Goal: Transaction & Acquisition: Download file/media

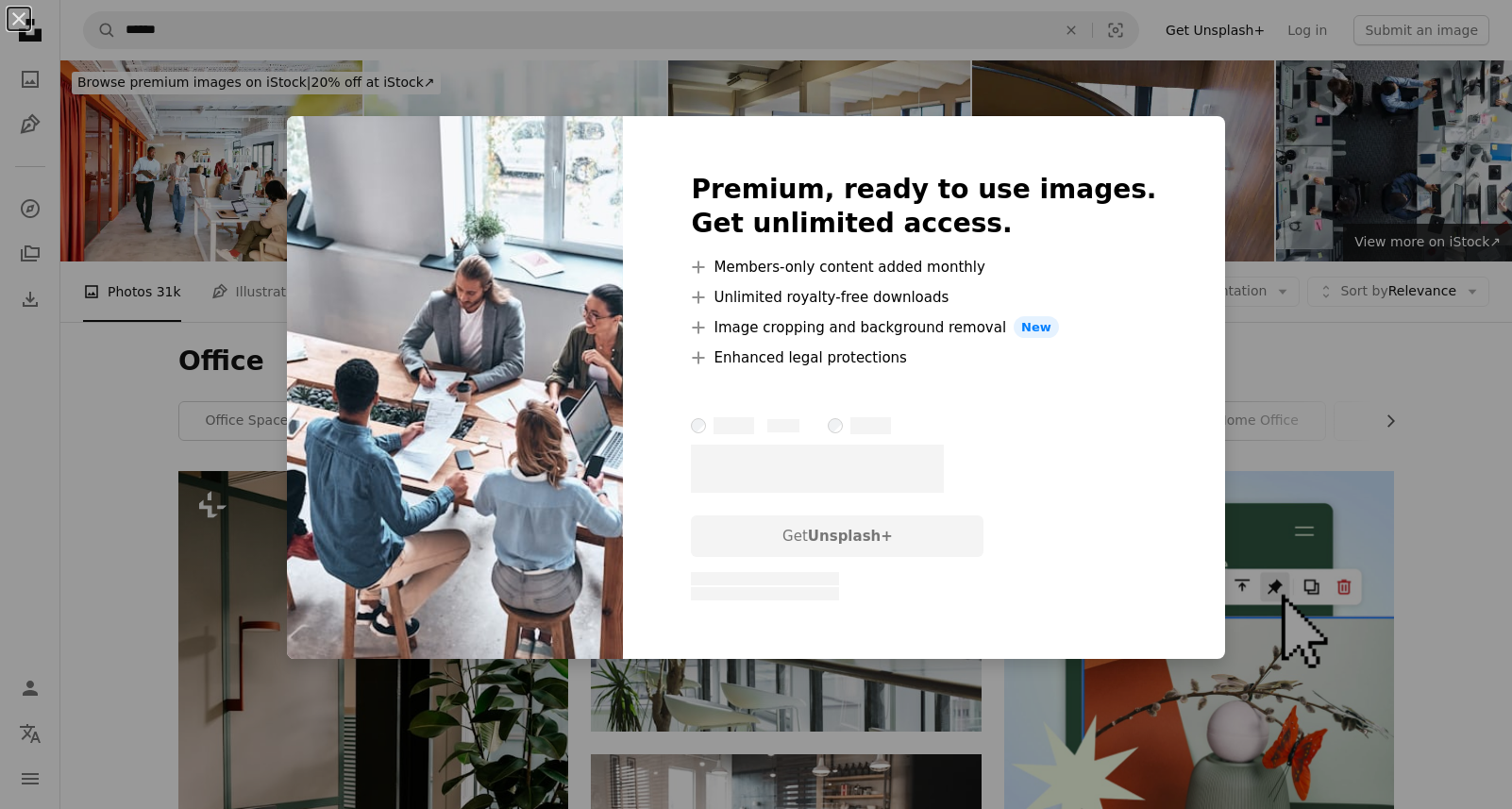
scroll to position [952, 0]
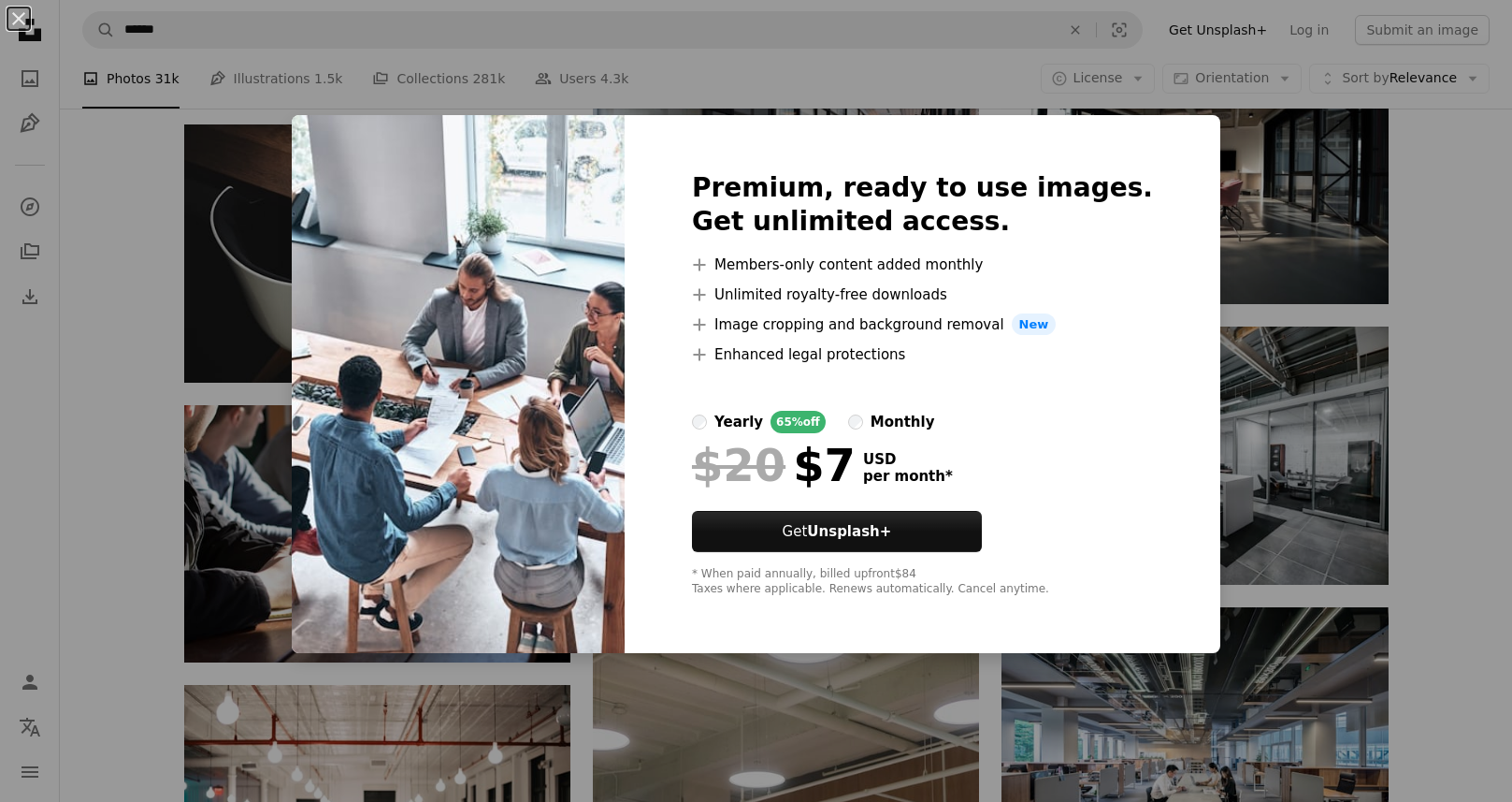
click at [153, 417] on div "An X shape Premium, ready to use images. Get unlimited access. A plus sign Memb…" at bounding box center [756, 401] width 1512 height 802
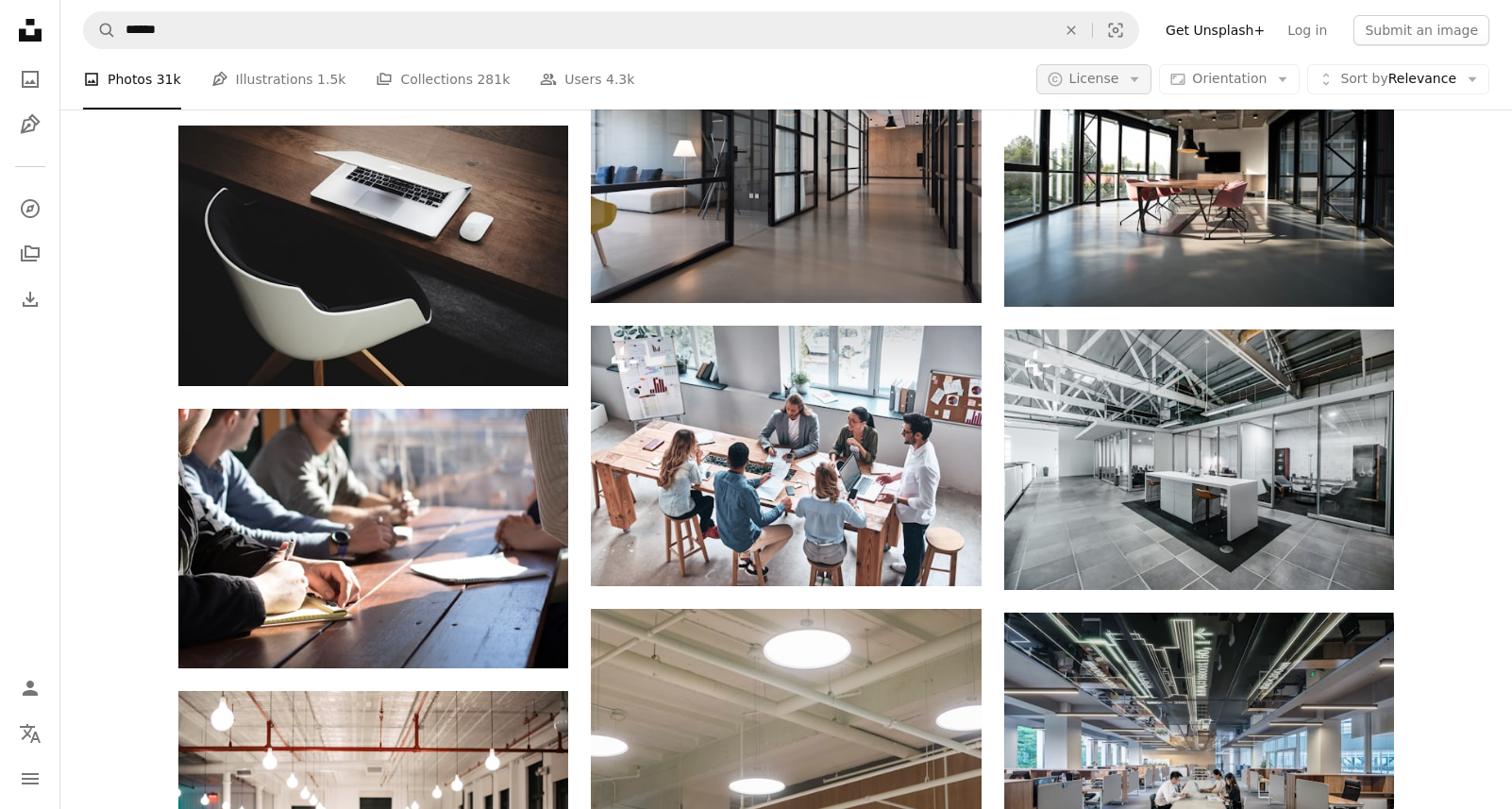
click at [1088, 73] on span "License" at bounding box center [1094, 78] width 50 height 15
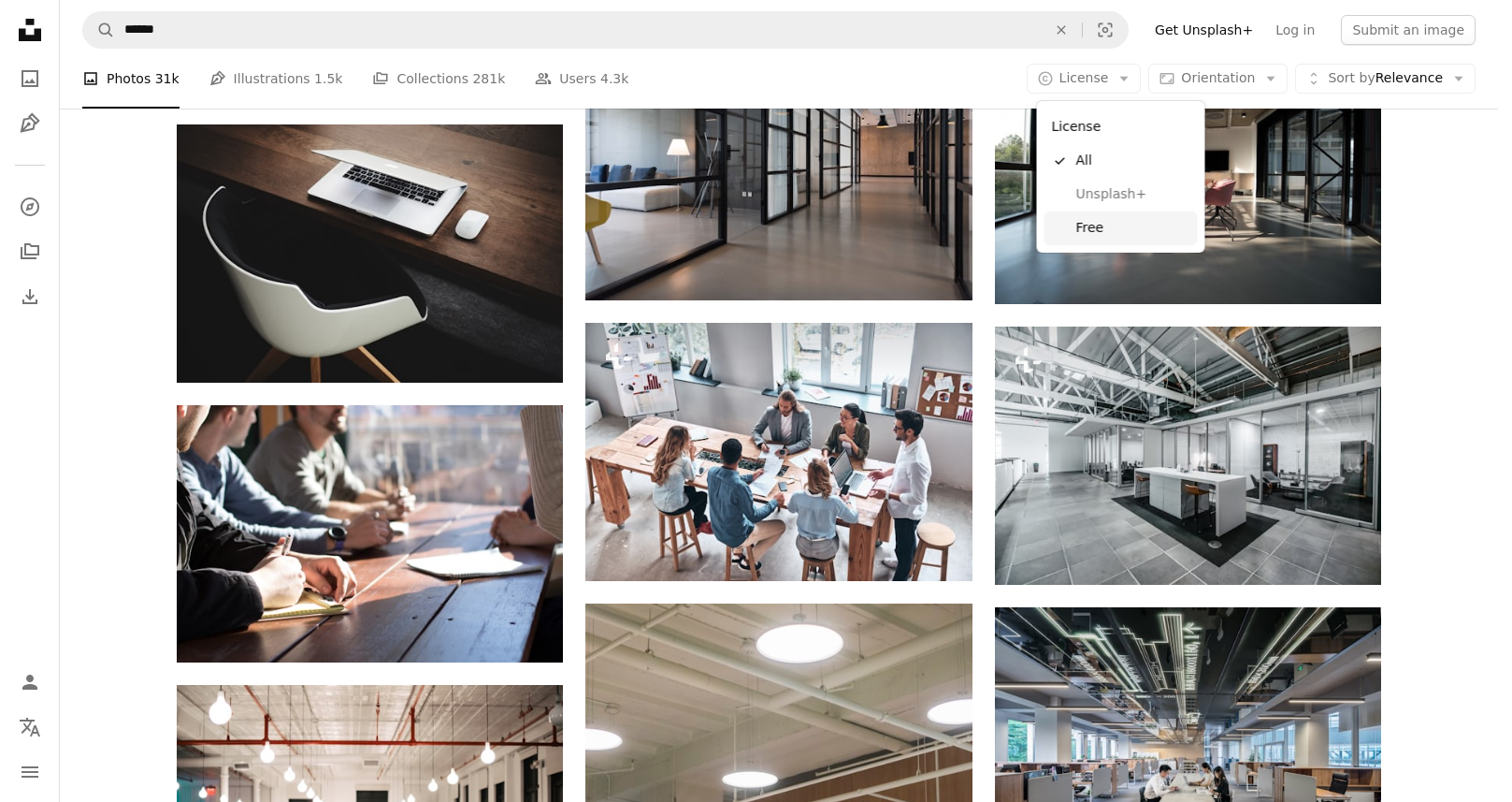
click at [1088, 222] on span "Free" at bounding box center [1133, 228] width 114 height 19
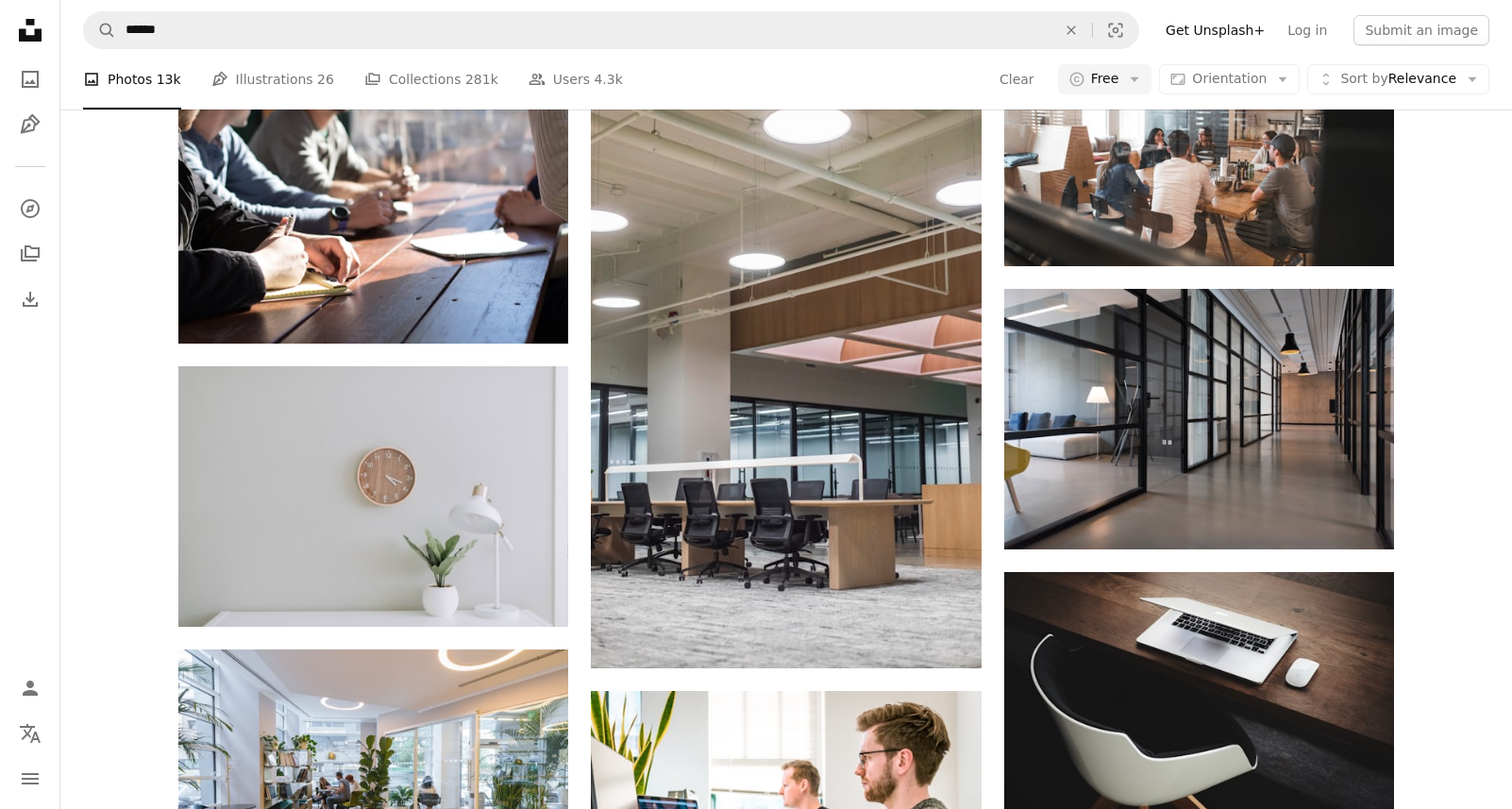
scroll to position [3261, 0]
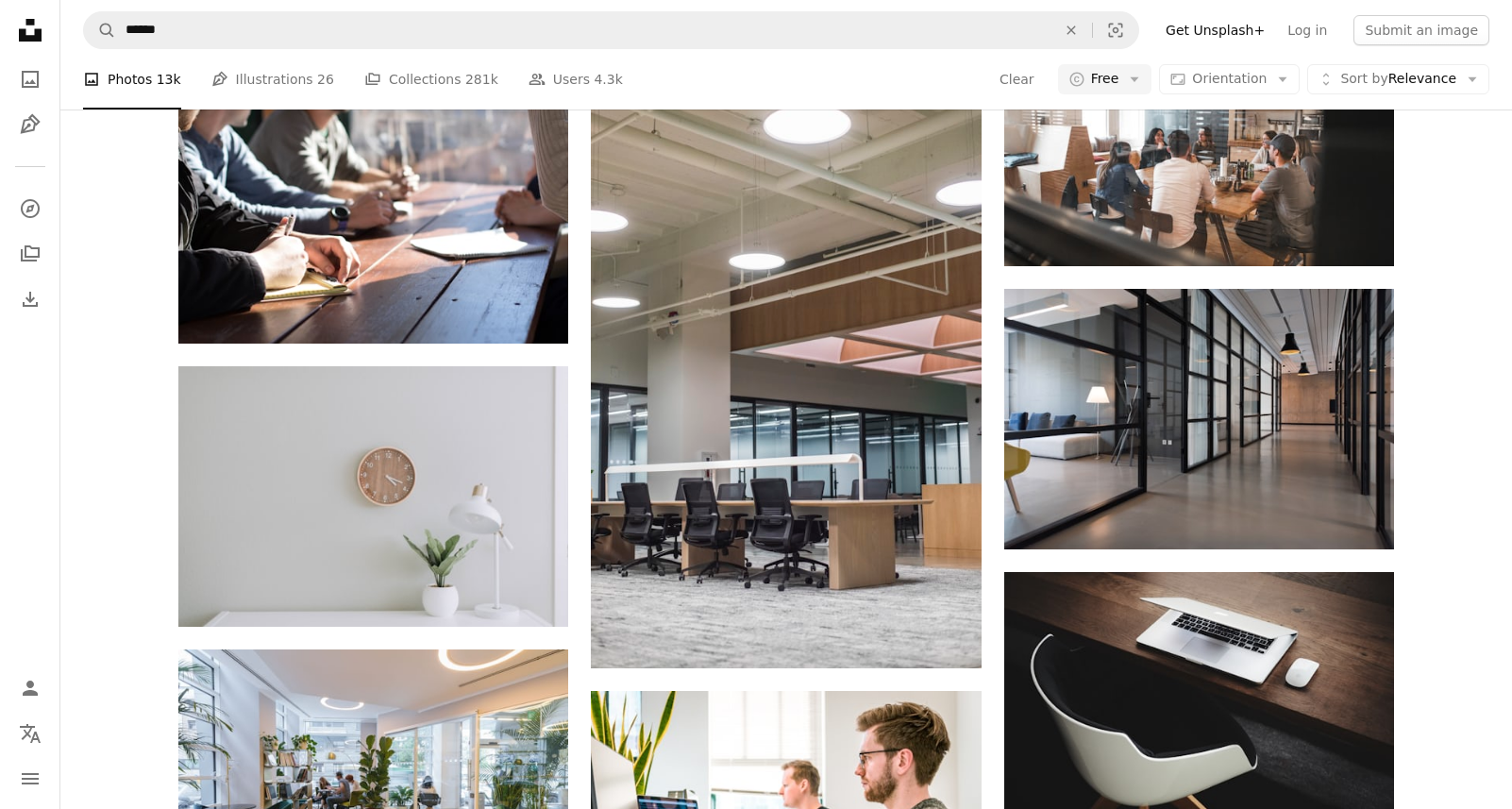
scroll to position [5676, 0]
